Goal: Navigation & Orientation: Find specific page/section

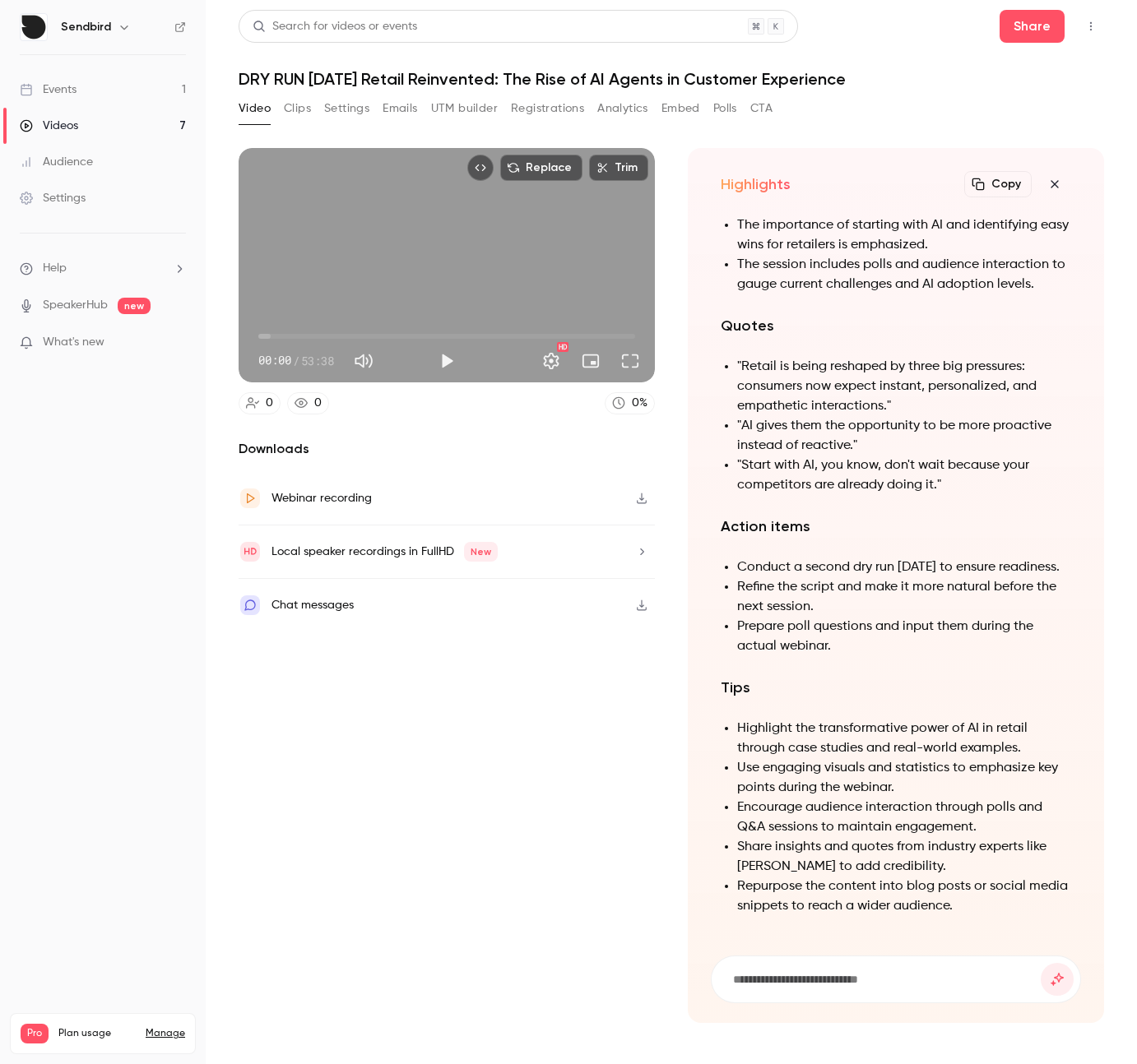
click at [533, 106] on button "Registrations" at bounding box center [548, 108] width 74 height 26
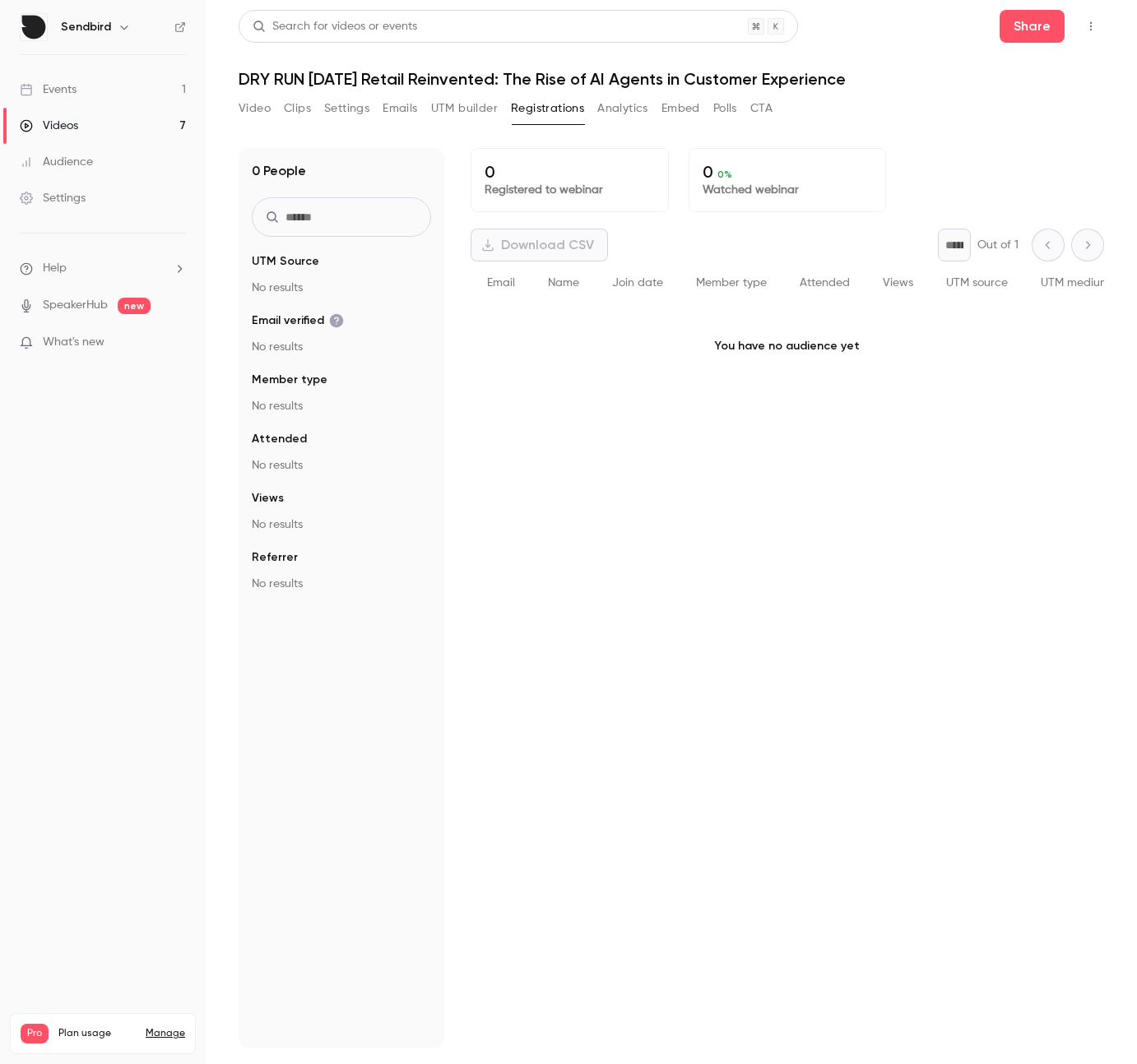
click at [389, 109] on button "Emails" at bounding box center [400, 108] width 35 height 26
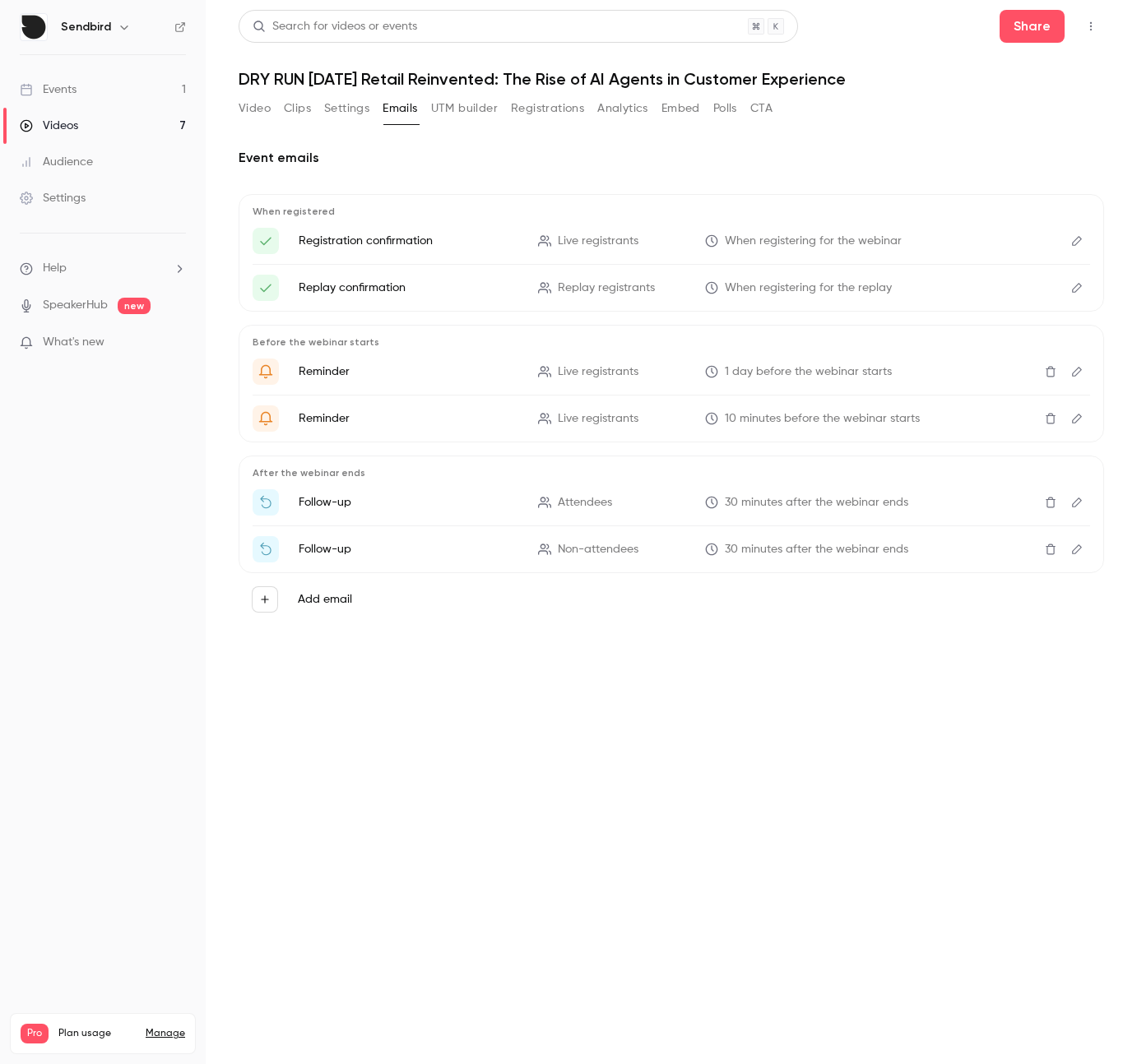
click at [534, 101] on button "Registrations" at bounding box center [548, 108] width 74 height 26
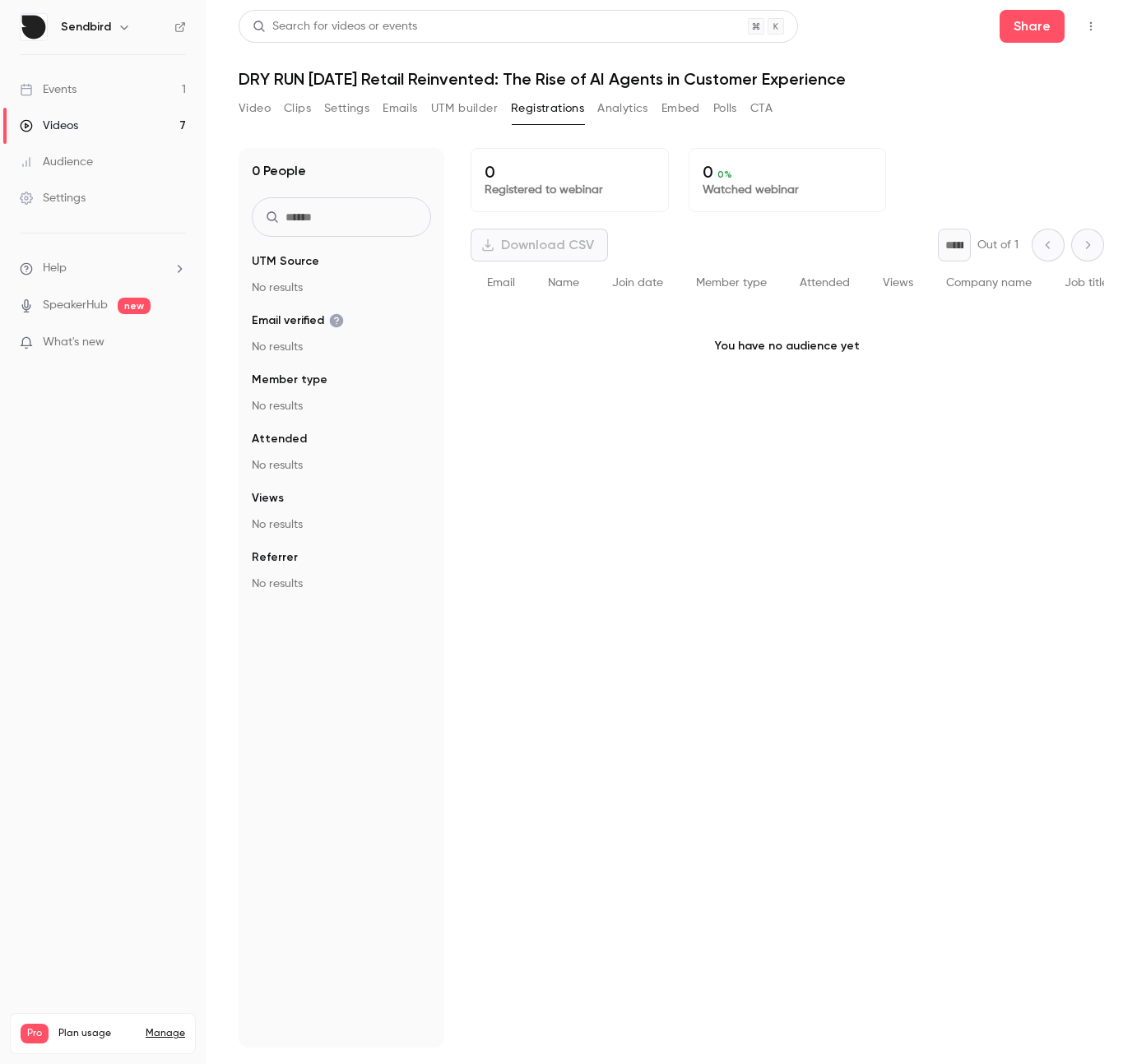
click at [113, 96] on link "Events 1" at bounding box center [103, 90] width 206 height 36
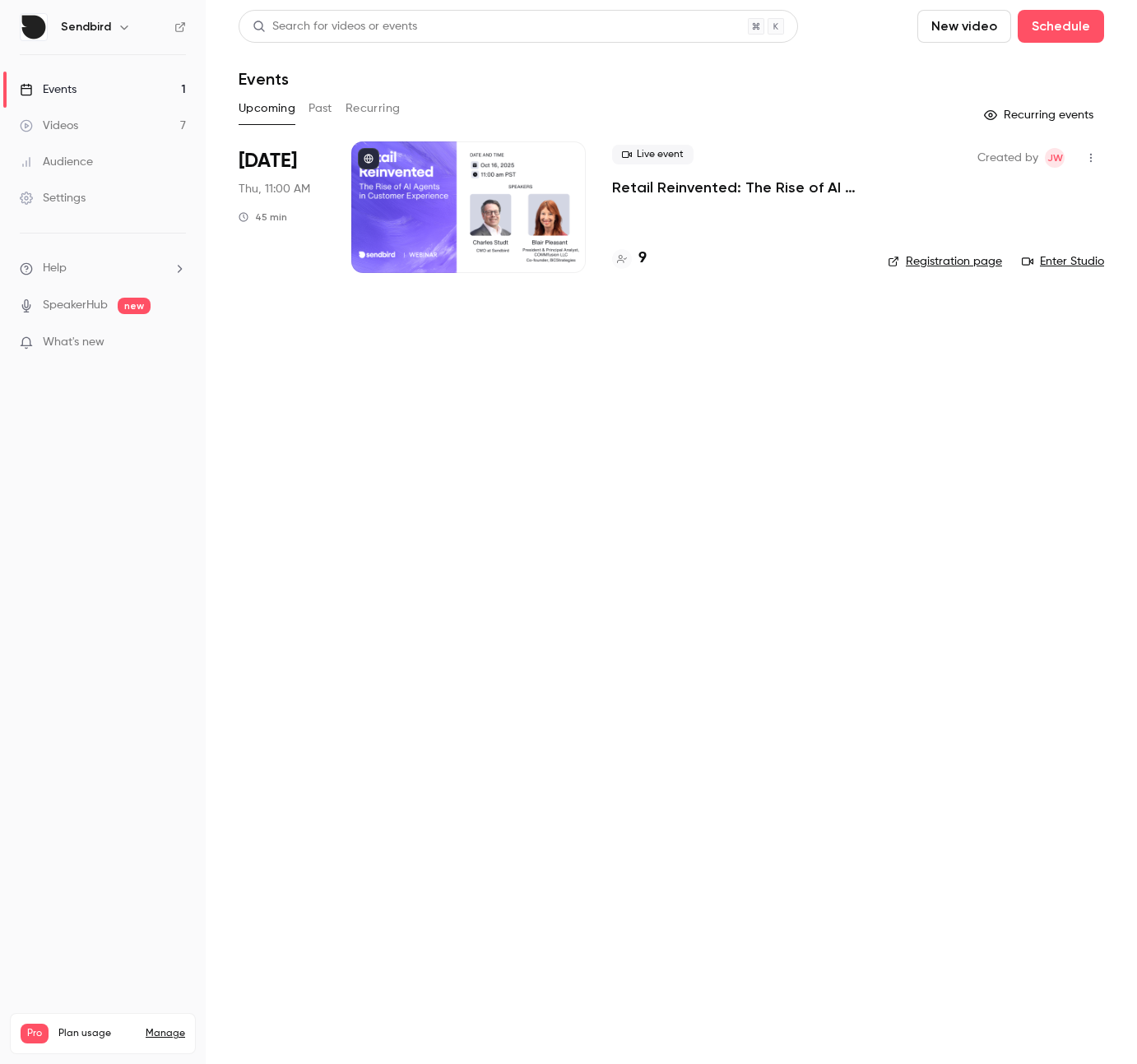
click at [666, 173] on div "Live event Retail Reinvented: The Rise of AI Agents in Customer Experience" at bounding box center [736, 172] width 249 height 53
click at [662, 184] on p "Retail Reinvented: The Rise of AI Agents in Customer Experience" at bounding box center [736, 187] width 249 height 20
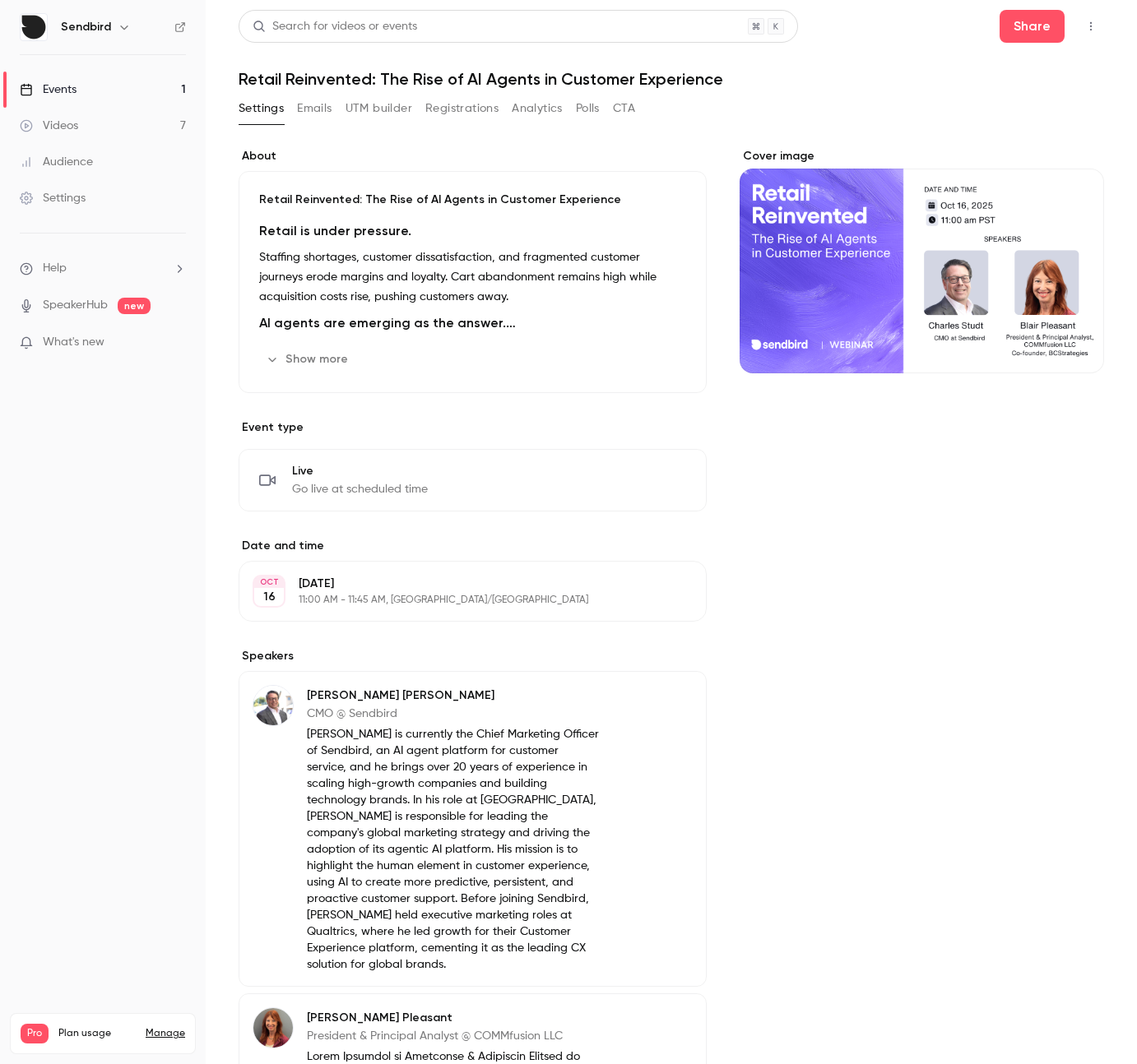
click at [463, 113] on button "Registrations" at bounding box center [462, 108] width 74 height 26
